Goal: Task Accomplishment & Management: Manage account settings

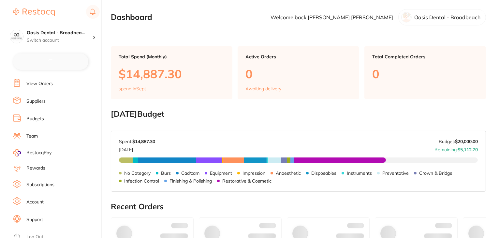
checkbox input "false"
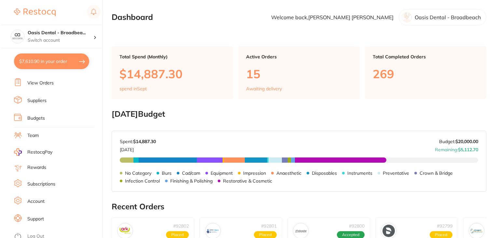
scroll to position [65, 0]
click at [37, 233] on link "Log Out" at bounding box center [34, 236] width 17 height 7
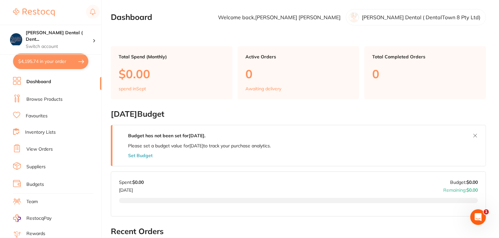
drag, startPoint x: 40, startPoint y: 97, endPoint x: 40, endPoint y: 90, distance: 7.8
click at [40, 97] on link "Browse Products" at bounding box center [44, 99] width 36 height 7
click at [53, 65] on button "$4,195.74 in your order" at bounding box center [50, 61] width 75 height 16
checkbox input "true"
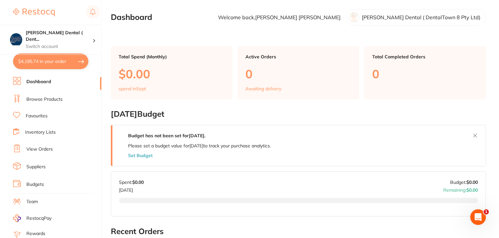
checkbox input "true"
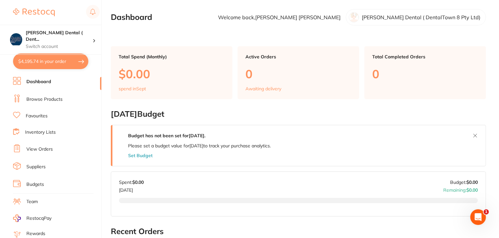
checkbox input "true"
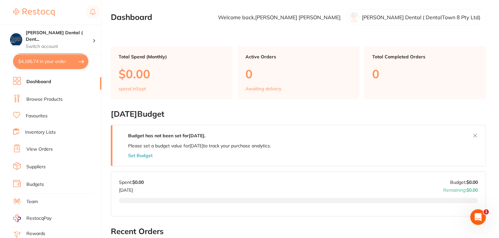
checkbox input "true"
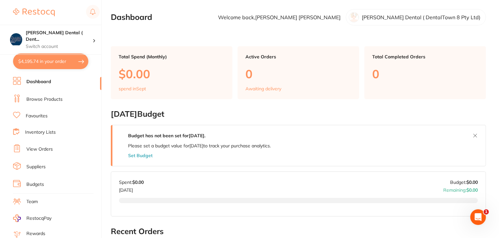
checkbox input "true"
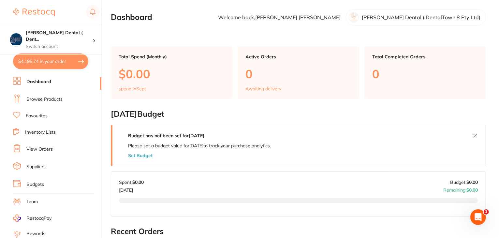
checkbox input "true"
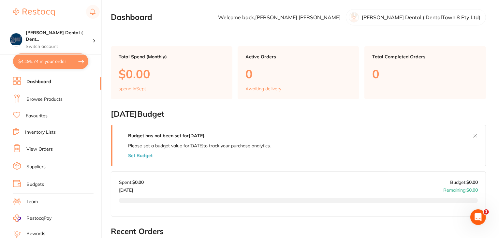
checkbox input "true"
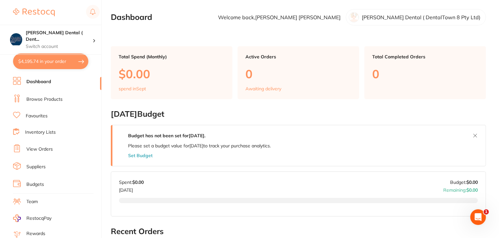
checkbox input "true"
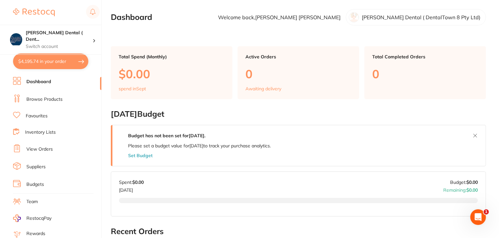
checkbox input "true"
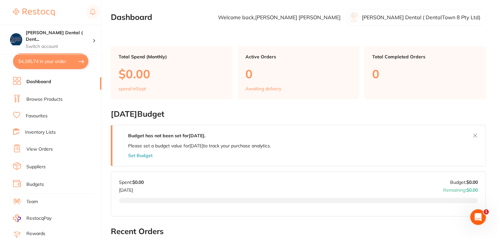
checkbox input "true"
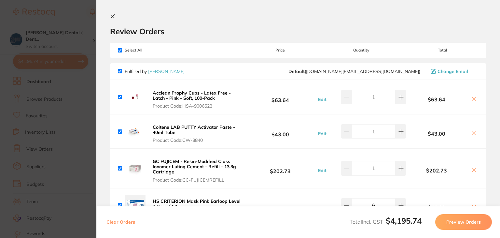
click at [114, 15] on icon at bounding box center [112, 16] width 5 height 5
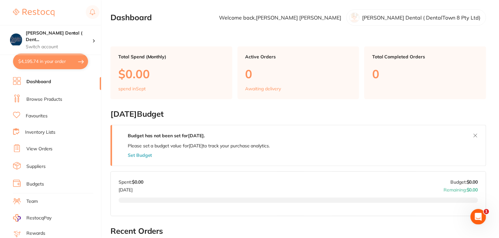
scroll to position [90, 0]
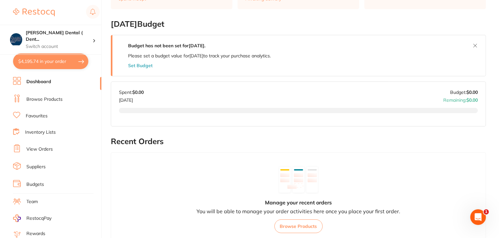
click at [46, 64] on button "$4,195.74 in your order" at bounding box center [50, 61] width 75 height 16
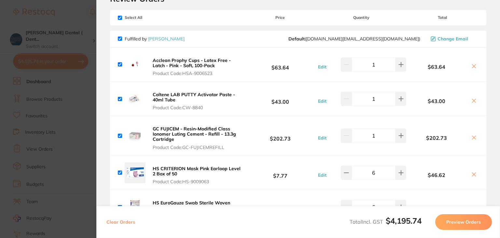
scroll to position [0, 0]
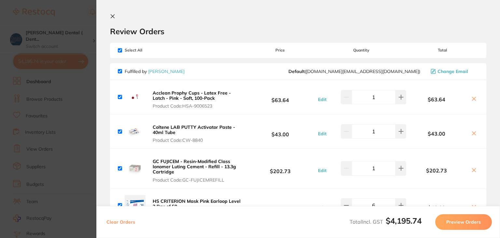
click at [113, 14] on icon at bounding box center [112, 16] width 5 height 5
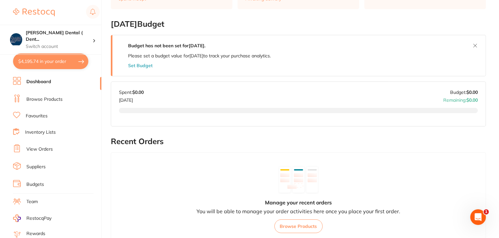
click at [40, 59] on button "$4,195.74 in your order" at bounding box center [50, 61] width 75 height 16
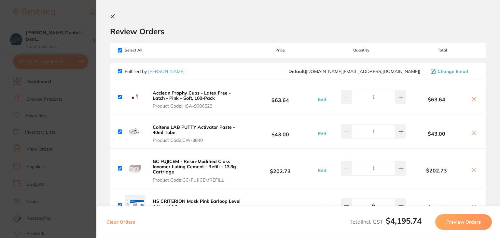
click at [112, 14] on icon at bounding box center [112, 16] width 5 height 5
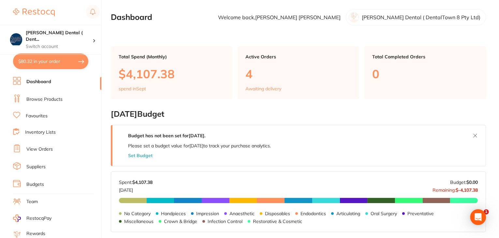
click at [34, 62] on button "$80.32 in your order" at bounding box center [50, 61] width 75 height 16
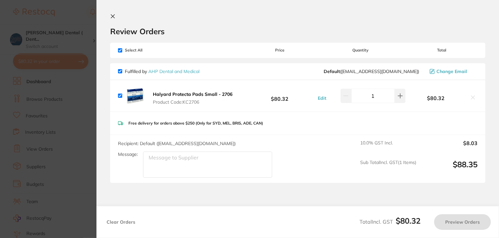
checkbox input "true"
click at [109, 15] on section "Review Orders Your orders are being processed and we will notify you once we ha…" at bounding box center [298, 119] width 404 height 238
click at [112, 15] on icon at bounding box center [112, 16] width 5 height 5
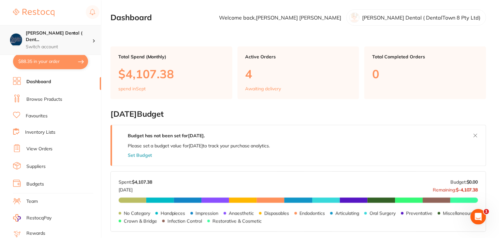
scroll to position [3, 0]
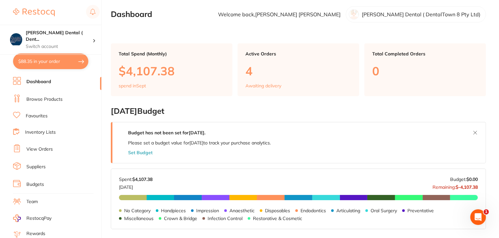
click at [42, 62] on button "$88.35 in your order" at bounding box center [50, 61] width 75 height 16
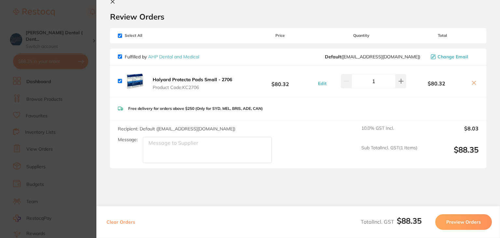
scroll to position [0, 0]
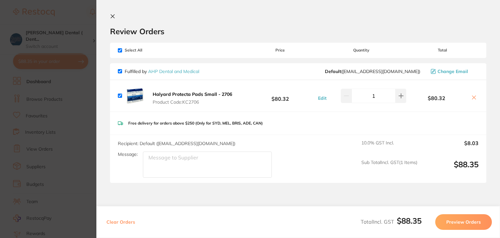
click at [114, 17] on icon at bounding box center [112, 16] width 5 height 5
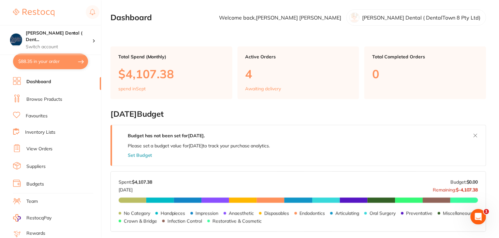
scroll to position [3, 0]
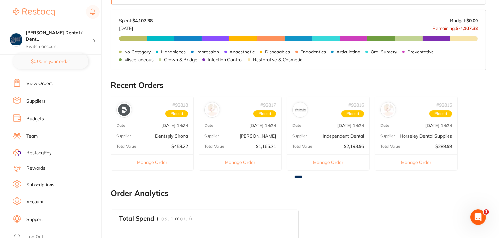
scroll to position [163, 0]
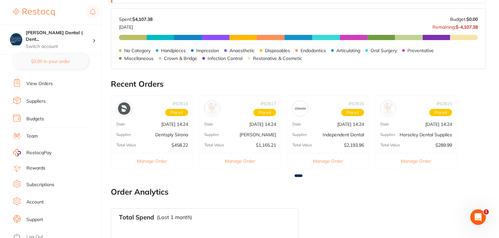
click at [38, 233] on link "Log Out" at bounding box center [34, 236] width 17 height 7
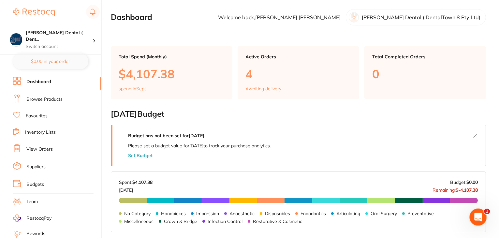
click at [479, 212] on div "Open Intercom Messenger" at bounding box center [476, 215] width 21 height 21
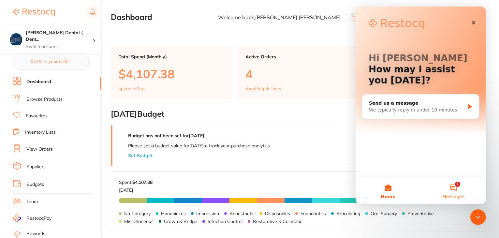
click at [456, 191] on button "1 Messages" at bounding box center [452, 191] width 65 height 26
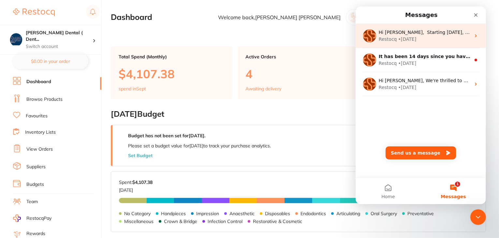
click at [427, 41] on div "Restocq • 1w ago" at bounding box center [424, 39] width 92 height 7
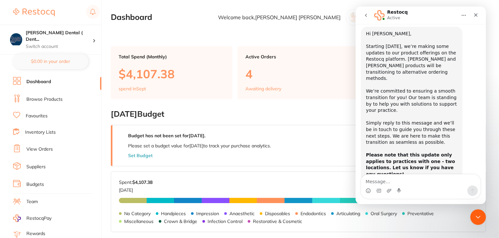
scroll to position [25, 0]
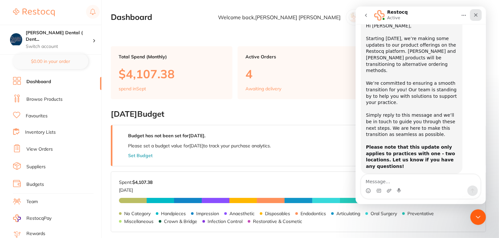
click at [475, 16] on icon "Close" at bounding box center [475, 14] width 5 height 5
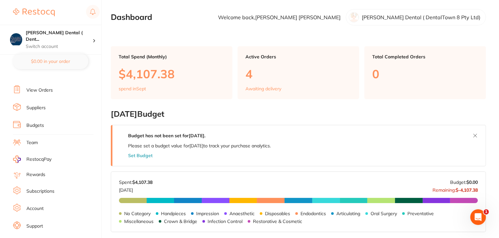
scroll to position [65, 0]
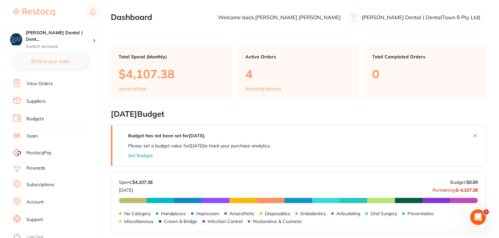
click at [33, 233] on link "Log Out" at bounding box center [34, 236] width 17 height 7
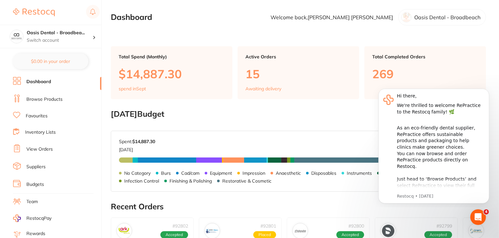
click at [43, 100] on link "Browse Products" at bounding box center [44, 99] width 36 height 7
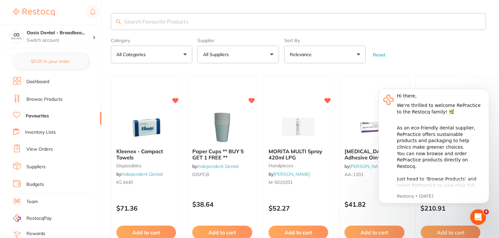
scroll to position [65, 0]
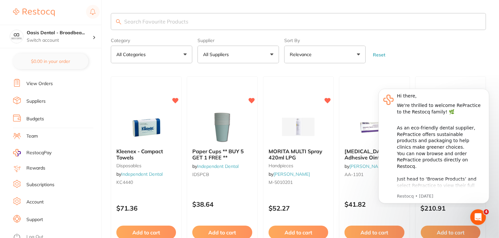
click at [33, 233] on link "Log Out" at bounding box center [34, 236] width 17 height 7
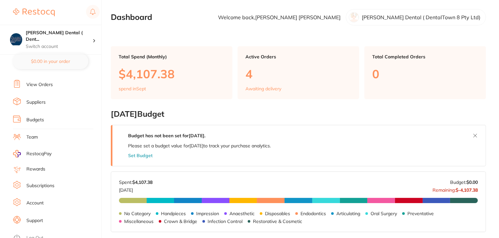
scroll to position [65, 0]
click at [46, 185] on li "Subscriptions" at bounding box center [57, 185] width 88 height 10
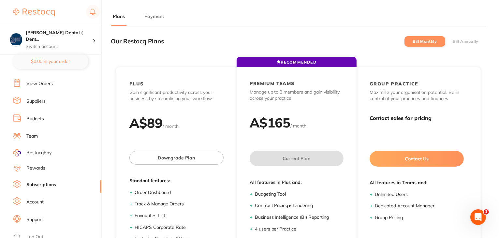
click at [157, 16] on button "Payment" at bounding box center [153, 16] width 23 height 6
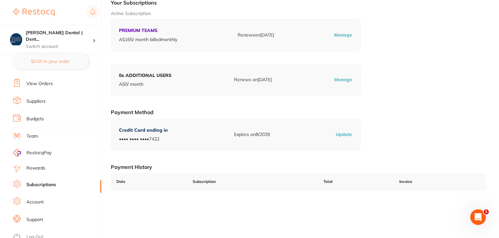
scroll to position [90, 0]
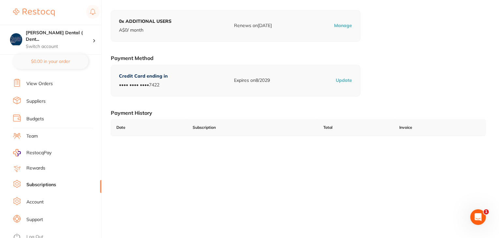
click at [36, 233] on link "Log Out" at bounding box center [34, 236] width 17 height 7
